Goal: Information Seeking & Learning: Learn about a topic

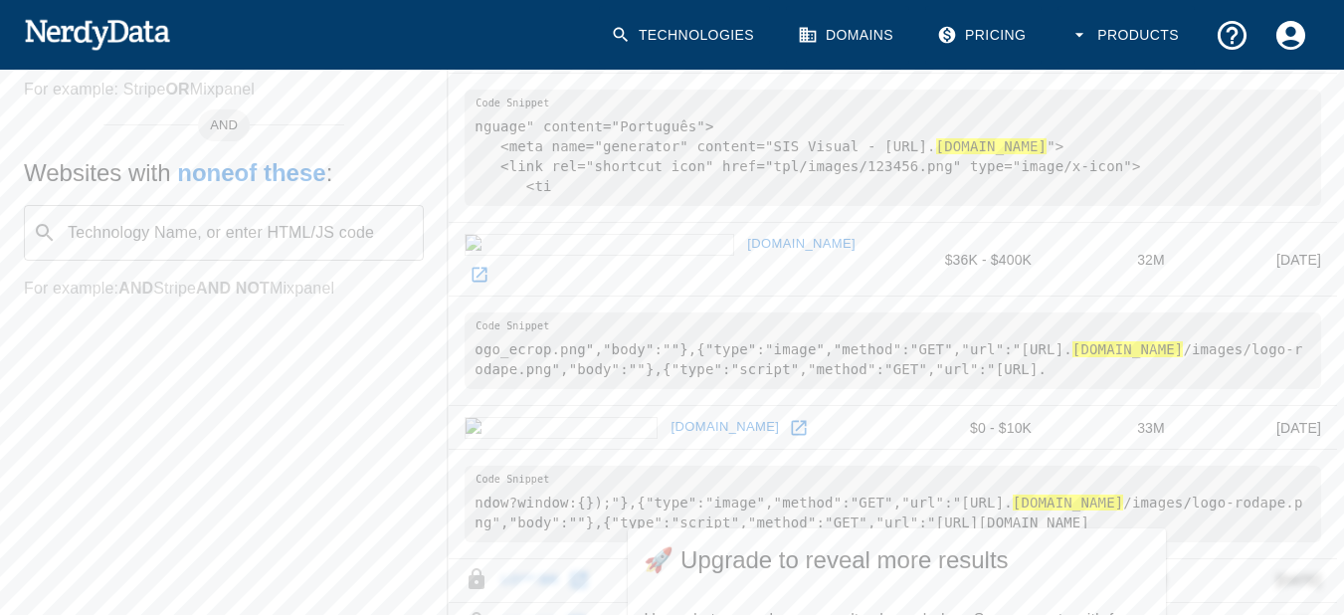
scroll to position [696, 0]
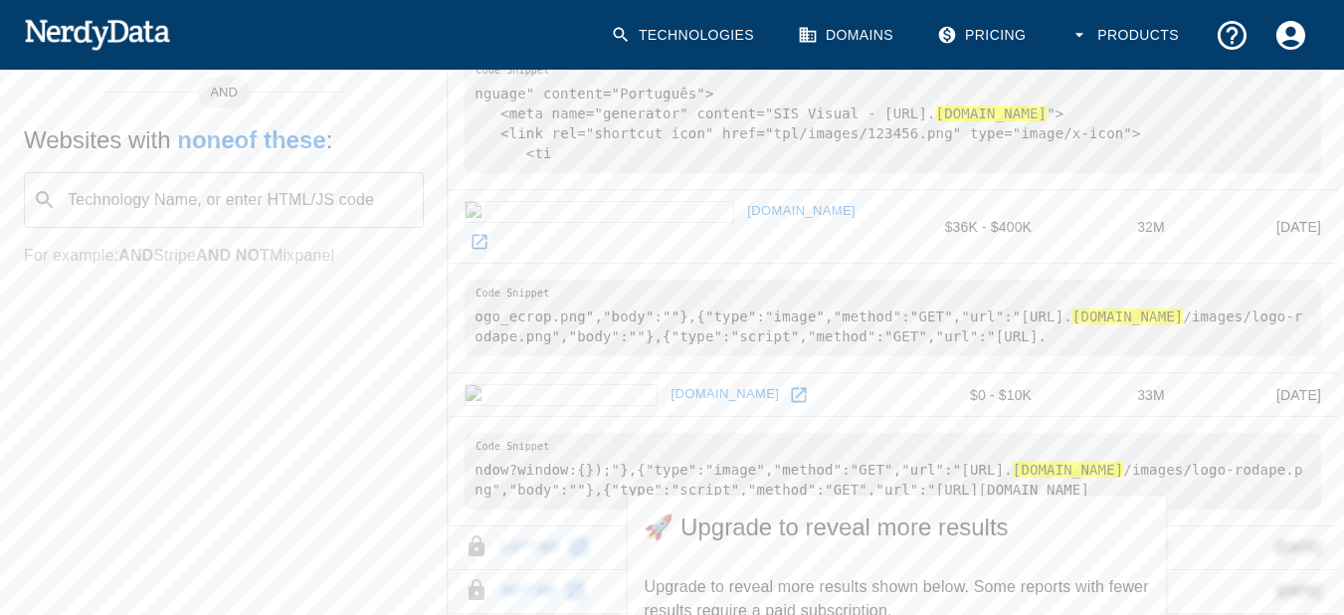
click at [996, 290] on pre "ogo_ecrop.png","body":""},{"type":"image","method":"GET","url":"[URL]. [DOMAIN_…" at bounding box center [892, 317] width 856 height 77
drag, startPoint x: 978, startPoint y: 288, endPoint x: 586, endPoint y: 311, distance: 392.5
click at [586, 311] on pre "ogo_ecrop.png","body":""},{"type":"image","method":"GET","url":"[URL]. [DOMAIN_…" at bounding box center [891, 317] width 856 height 77
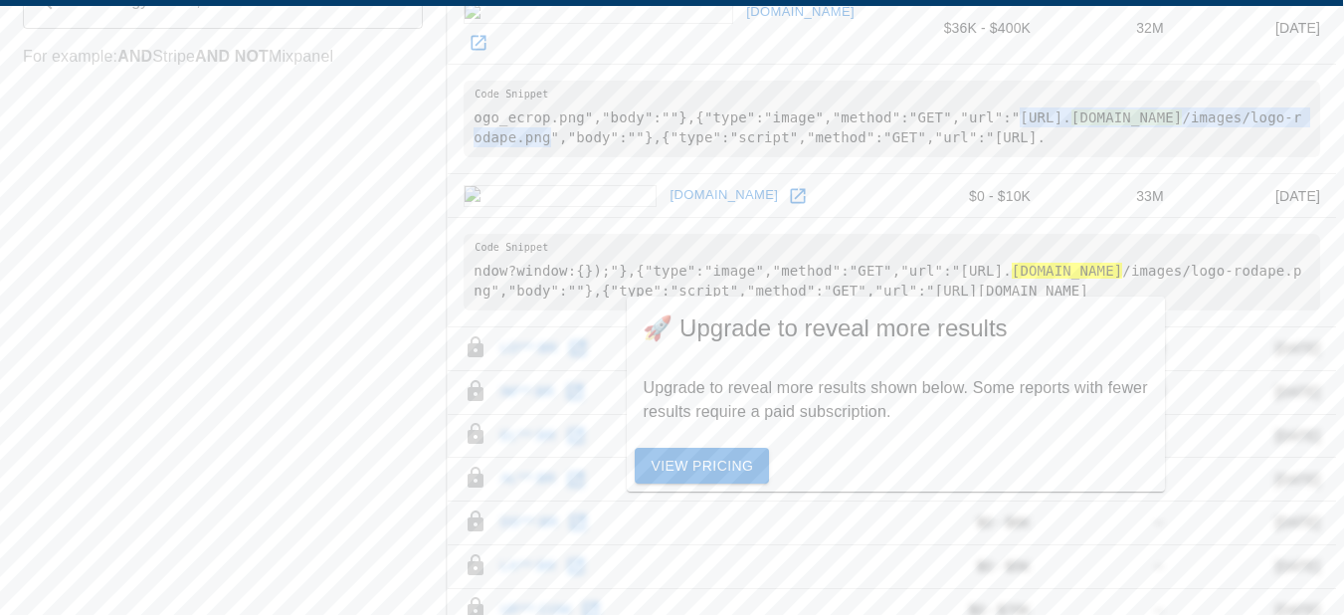
scroll to position [993, 1]
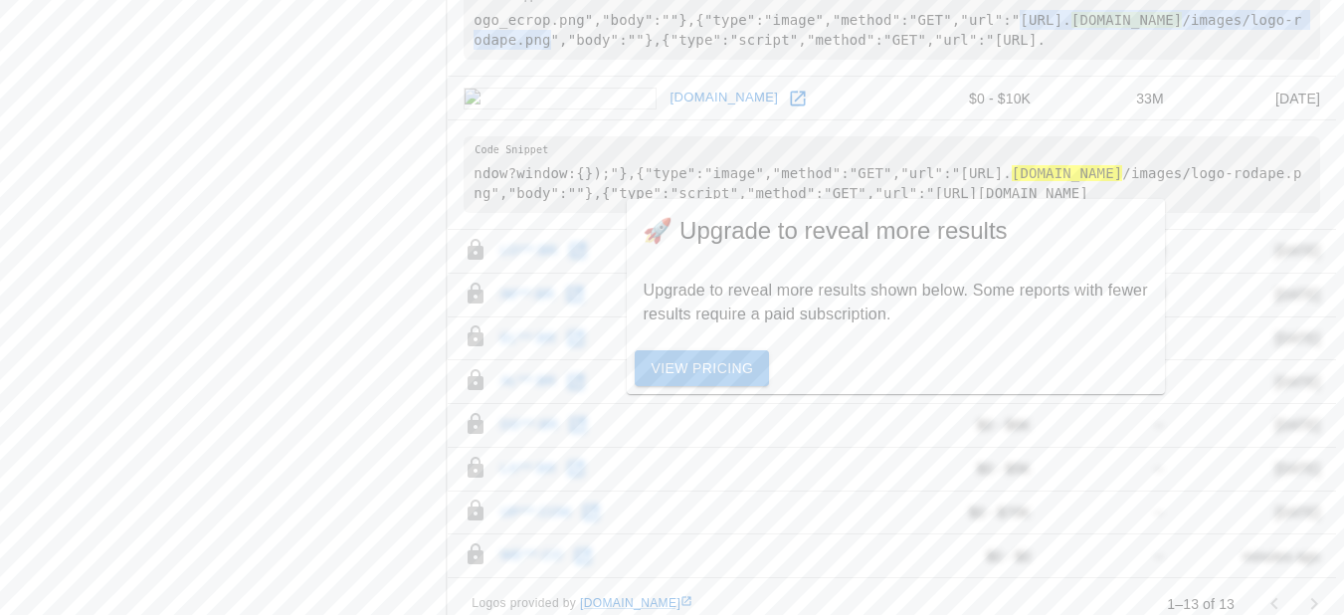
click at [709, 387] on link "View Pricing" at bounding box center [702, 368] width 134 height 37
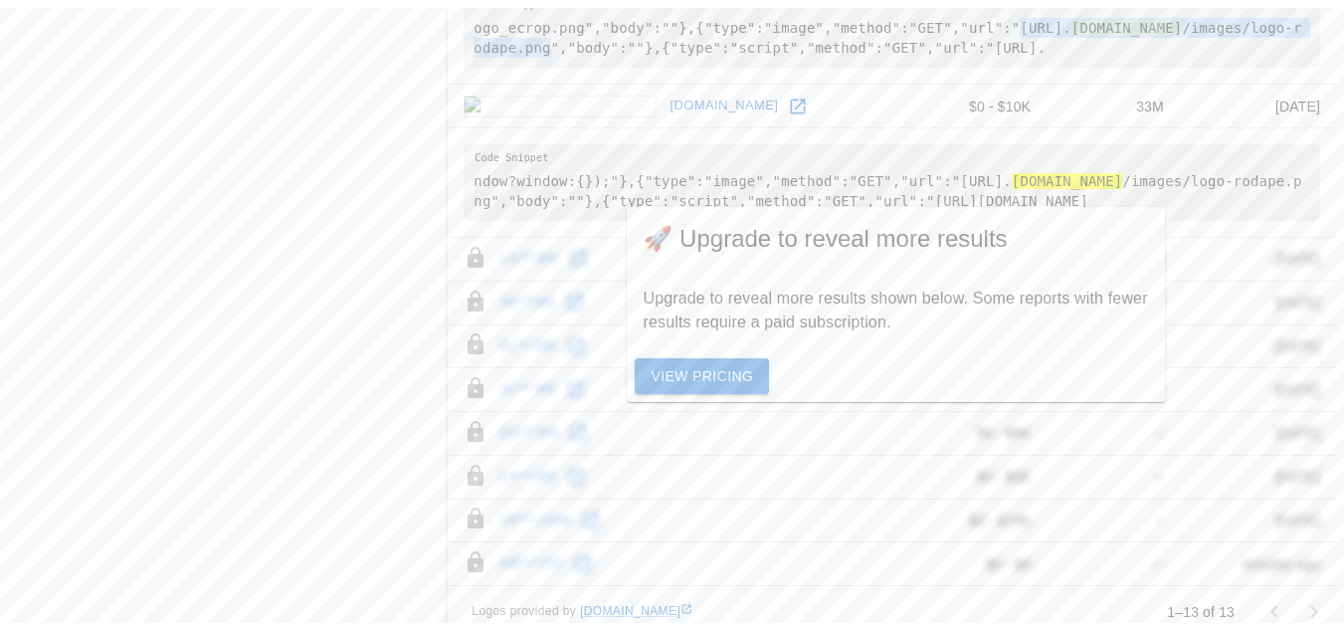
scroll to position [454, 0]
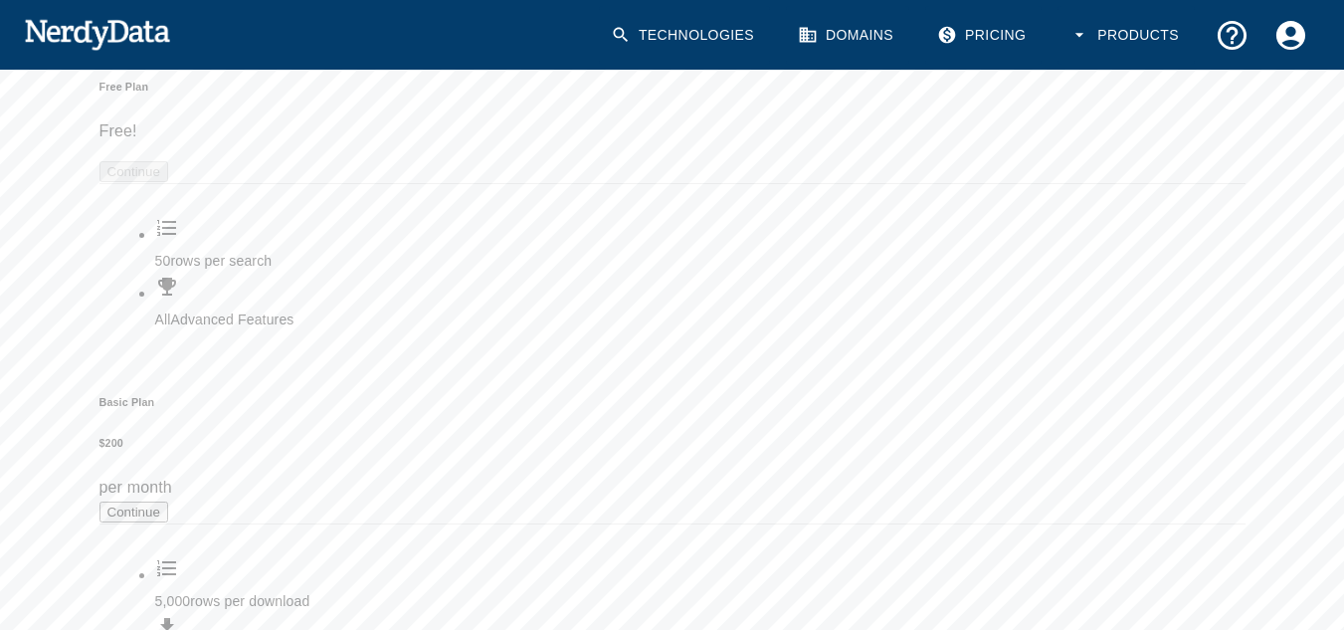
scroll to position [298, 0]
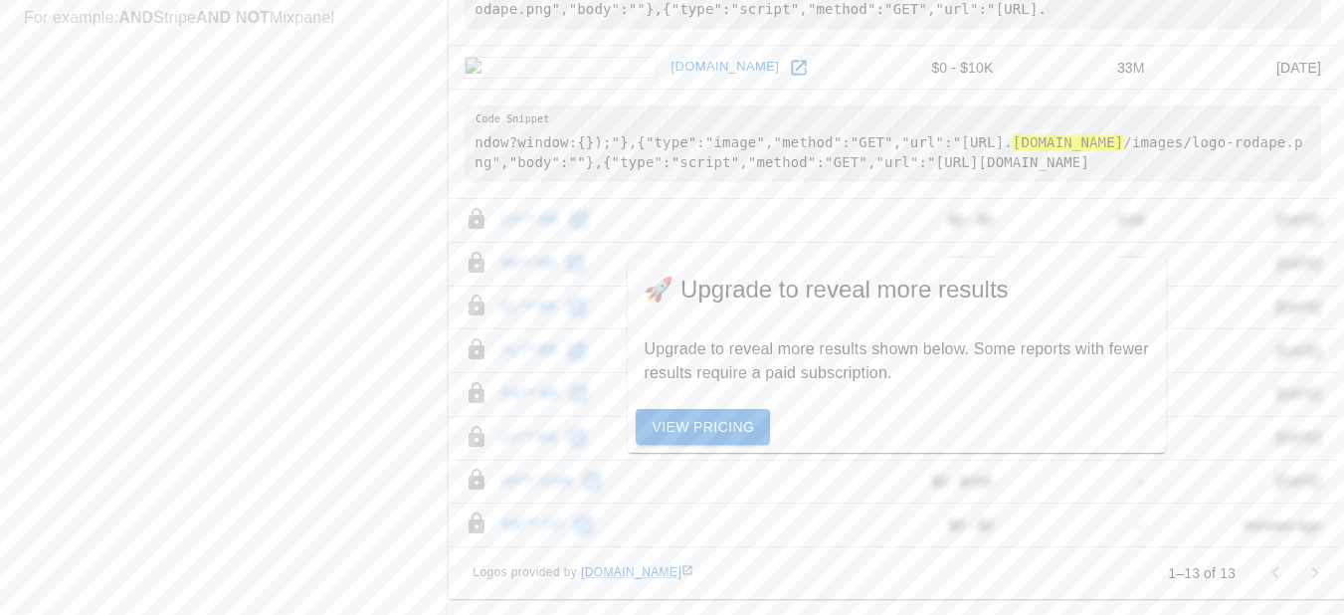
scroll to position [993, 0]
click at [1308, 573] on div at bounding box center [1295, 573] width 80 height 40
click at [1276, 571] on div at bounding box center [1295, 573] width 80 height 40
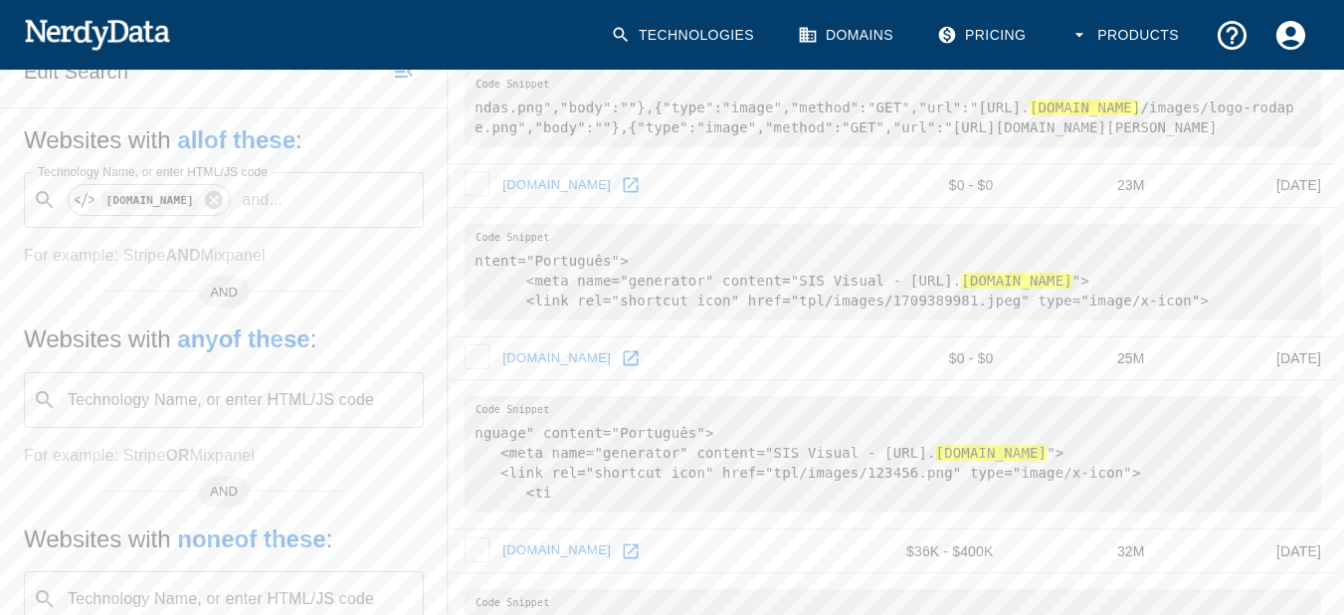
scroll to position [296, 0]
